Goal: Task Accomplishment & Management: Manage account settings

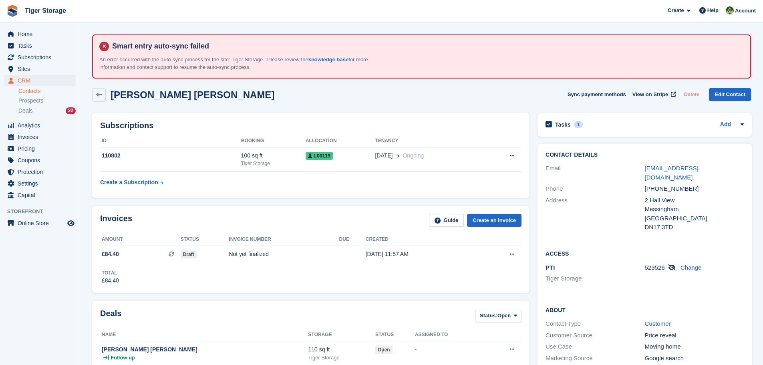
click at [249, 326] on div "Deals Status: Open All Won Lost Open" at bounding box center [310, 318] width 421 height 18
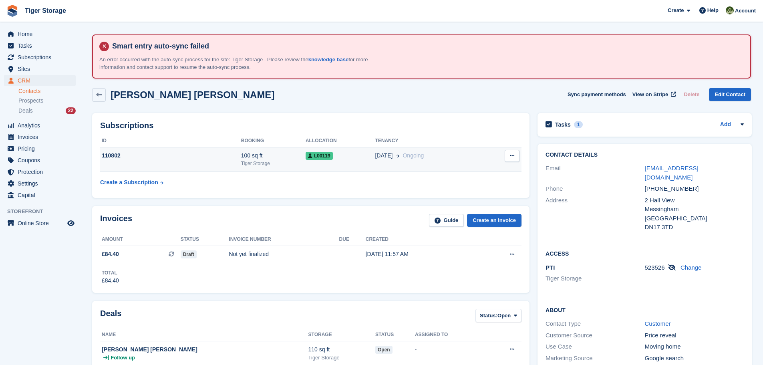
click at [516, 155] on button at bounding box center [512, 156] width 15 height 12
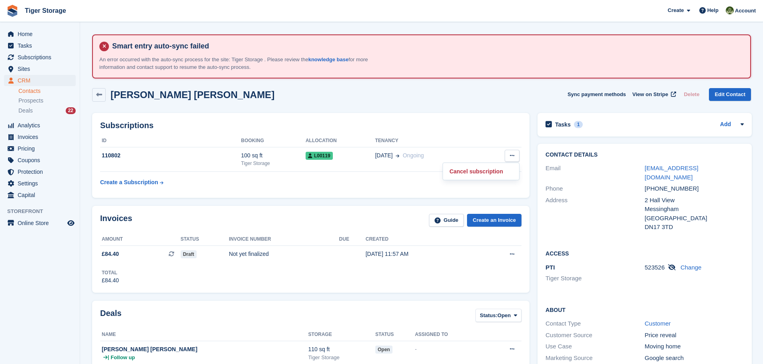
click at [505, 150] on button at bounding box center [512, 156] width 15 height 12
click at [304, 249] on td "Not yet finalized" at bounding box center [284, 254] width 110 height 17
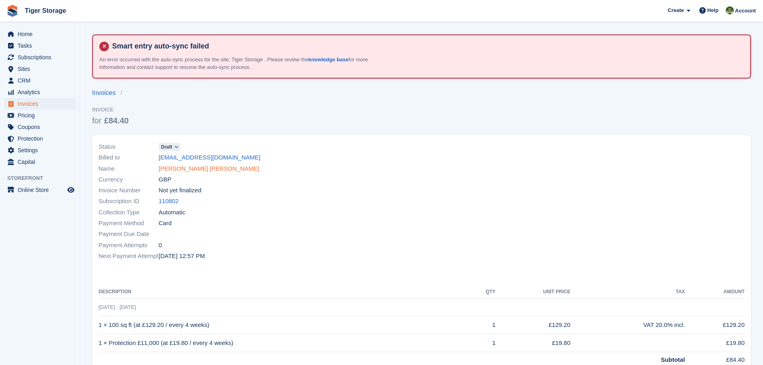
click at [181, 167] on link "Kurtis Joe Edward drant" at bounding box center [209, 168] width 101 height 9
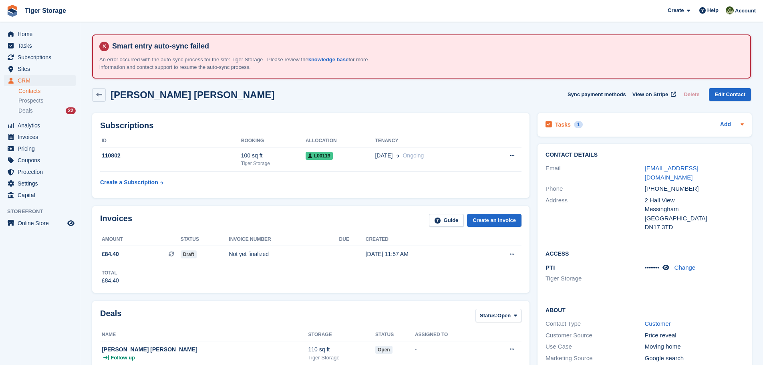
click at [560, 123] on h2 "Tasks" at bounding box center [563, 124] width 16 height 7
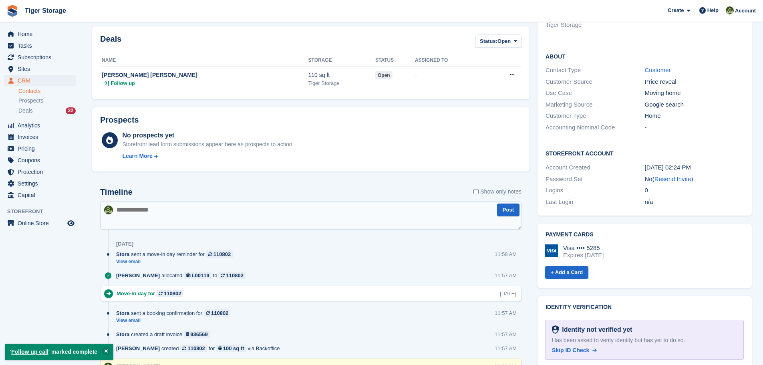
scroll to position [320, 0]
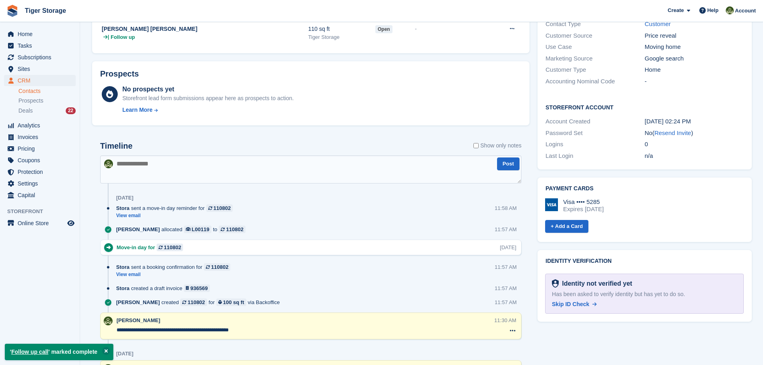
click at [159, 168] on textarea at bounding box center [310, 169] width 421 height 28
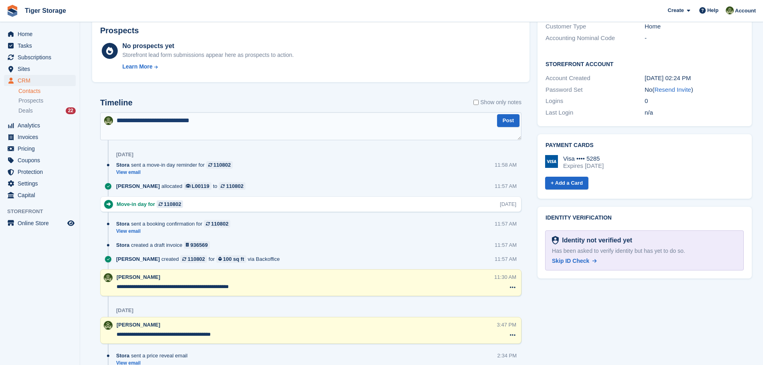
scroll to position [401, 0]
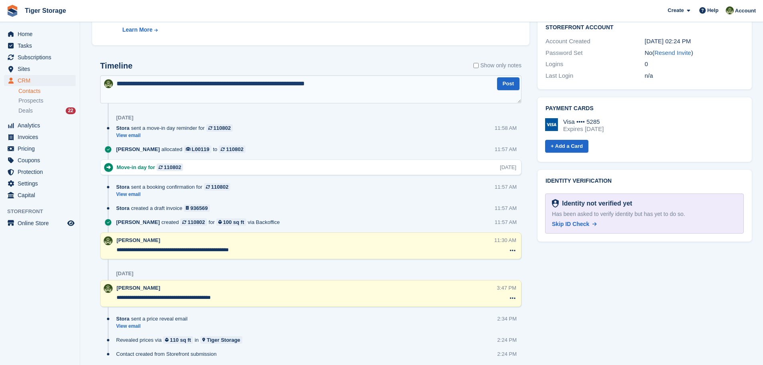
click at [295, 82] on textarea "**********" at bounding box center [310, 89] width 421 height 28
type textarea "**********"
click at [342, 86] on textarea "**********" at bounding box center [310, 89] width 421 height 28
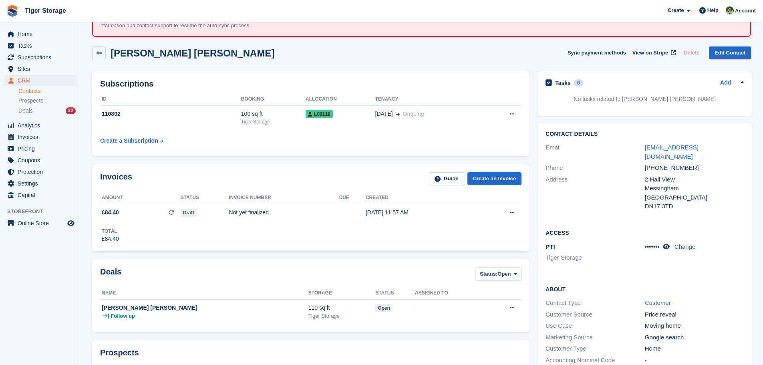
scroll to position [80, 0]
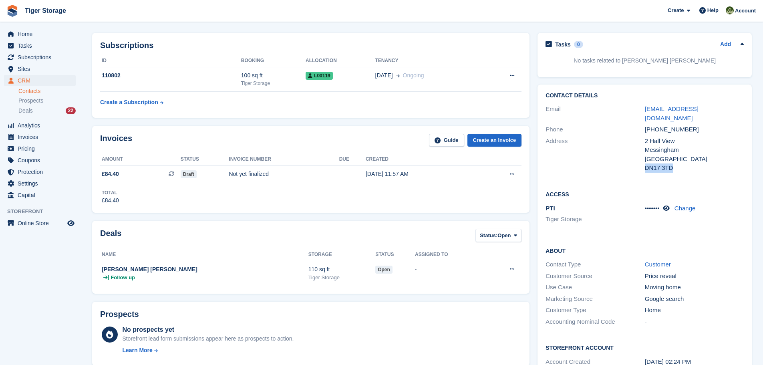
drag, startPoint x: 681, startPoint y: 163, endPoint x: 645, endPoint y: 162, distance: 36.5
click at [645, 163] on div "DN17 3TD" at bounding box center [694, 167] width 99 height 9
copy div "DN17 3TD"
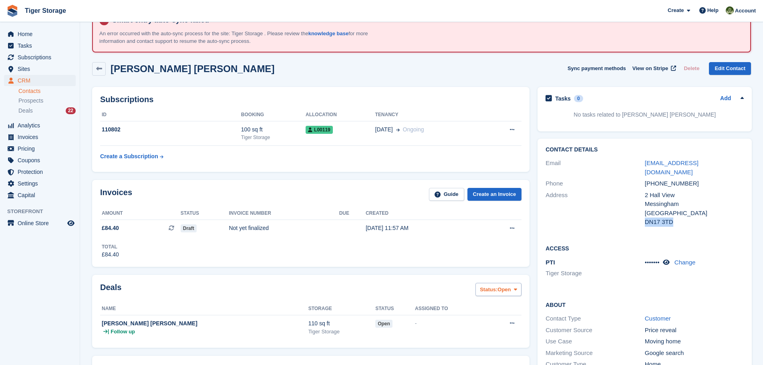
scroll to position [0, 0]
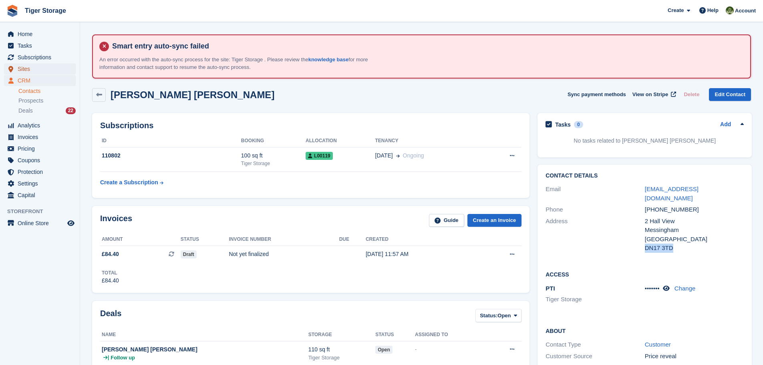
click at [29, 70] on span "Sites" at bounding box center [42, 68] width 48 height 11
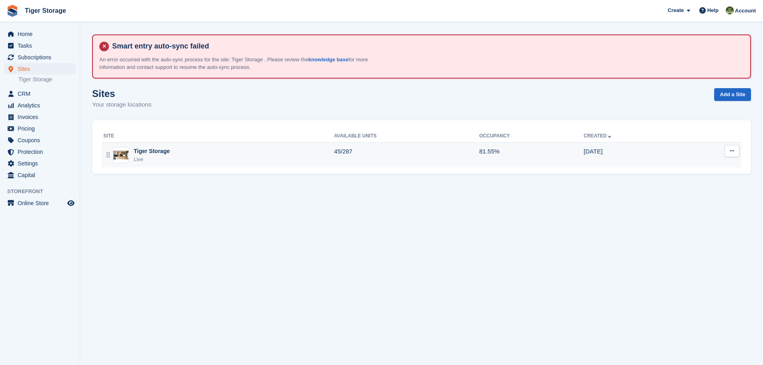
click at [359, 151] on td "45/287" at bounding box center [406, 155] width 145 height 25
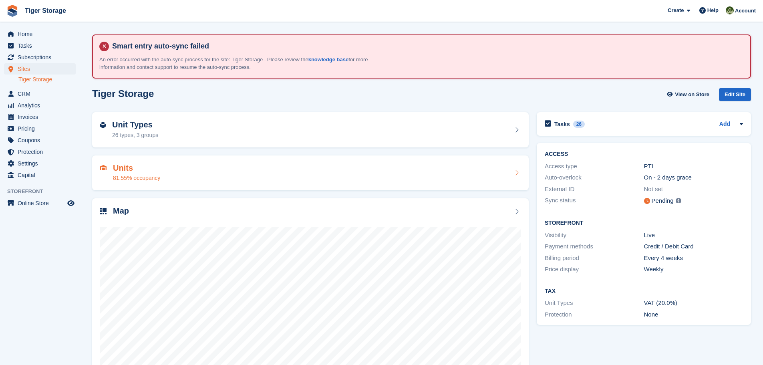
click at [124, 171] on h2 "Units" at bounding box center [136, 167] width 47 height 9
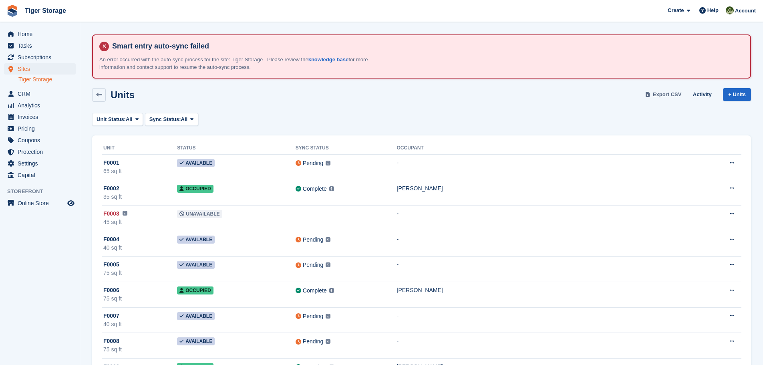
click at [650, 92] on icon at bounding box center [648, 94] width 4 height 5
click at [31, 92] on span "CRM" at bounding box center [42, 93] width 48 height 11
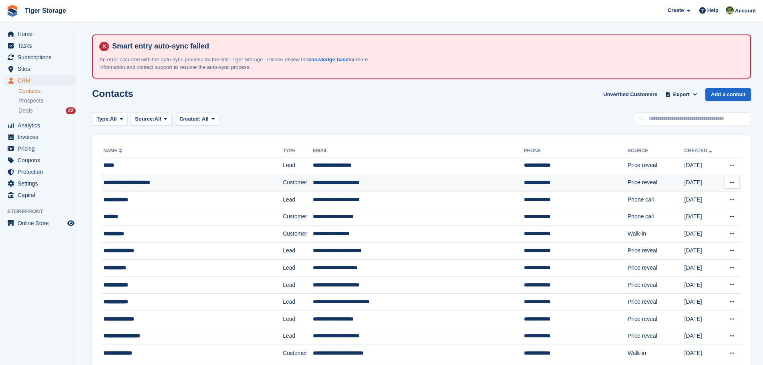
click at [313, 187] on td "**********" at bounding box center [418, 182] width 211 height 17
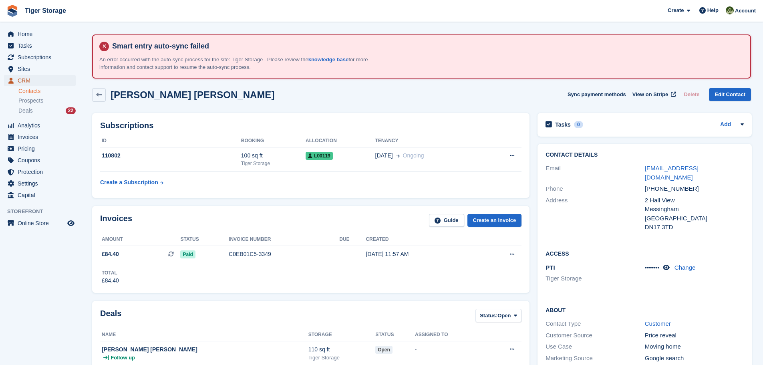
click at [19, 81] on span "CRM" at bounding box center [42, 80] width 48 height 11
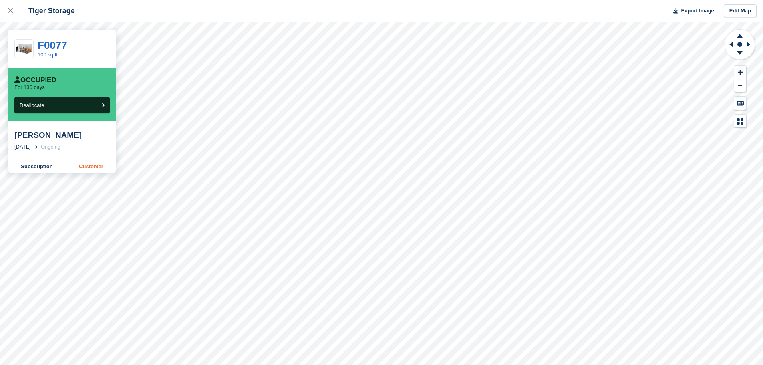
click at [89, 165] on link "Customer" at bounding box center [91, 166] width 50 height 13
